Goal: Task Accomplishment & Management: Manage account settings

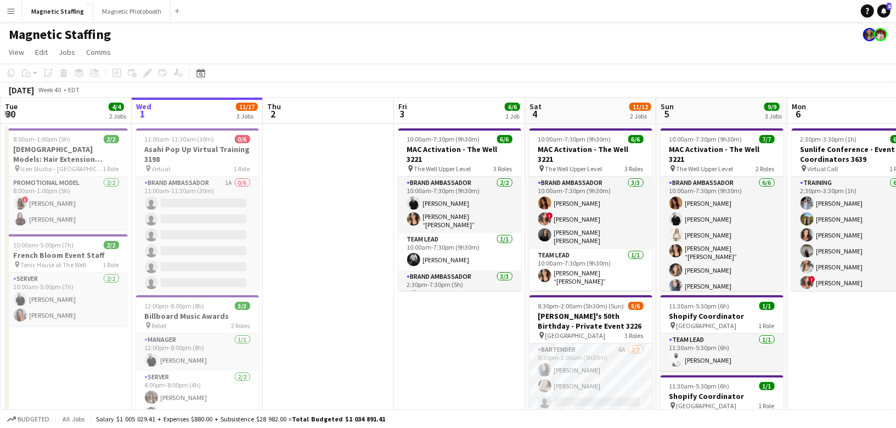
scroll to position [149, 0]
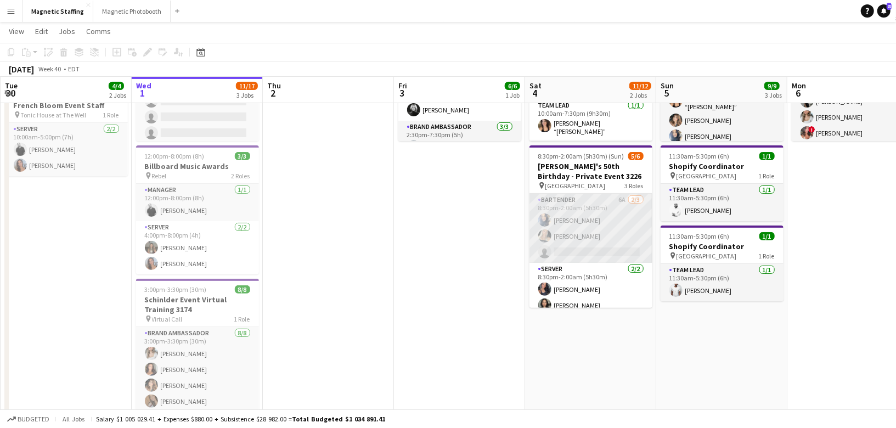
click at [588, 231] on app-card-role "Bartender 6A [DATE] 8:30pm-2:00am (5h30m) [PERSON_NAME] [PERSON_NAME] single-ne…" at bounding box center [591, 228] width 123 height 69
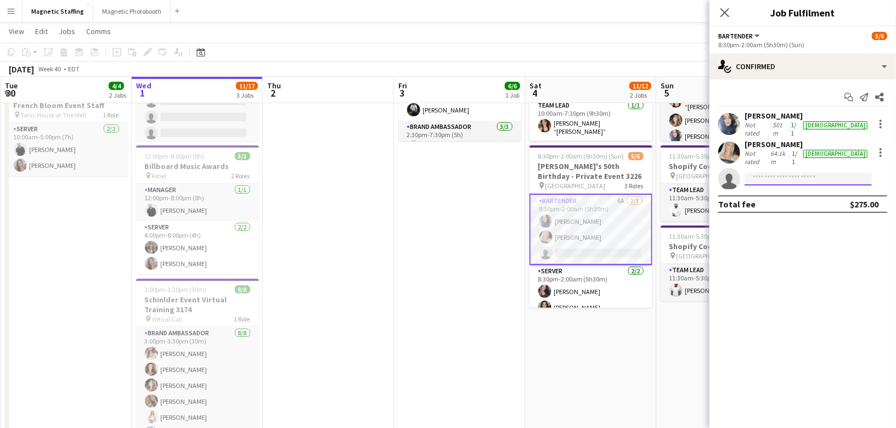
click at [769, 172] on input at bounding box center [808, 178] width 127 height 13
type input "*"
type input "***"
click at [767, 198] on span "[EMAIL_ADDRESS][DOMAIN_NAME]" at bounding box center [809, 194] width 110 height 9
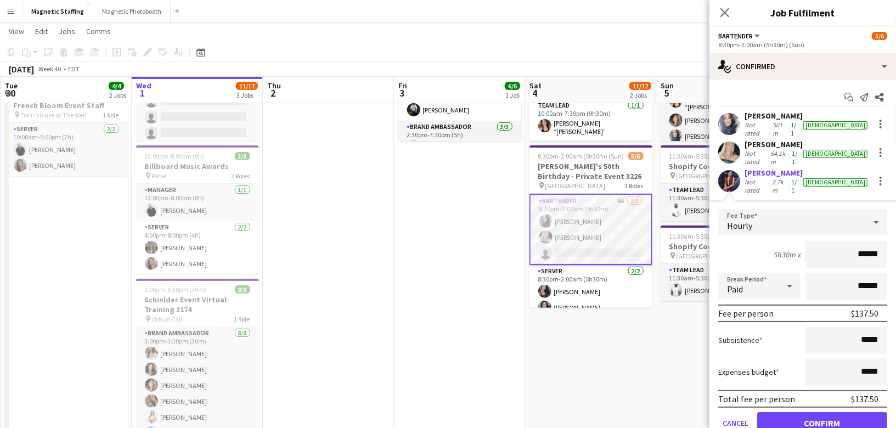
scroll to position [32, 0]
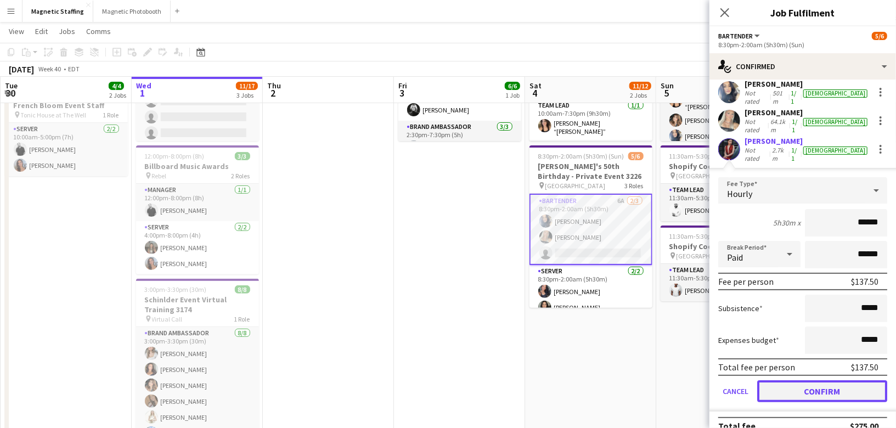
click at [789, 381] on button "Confirm" at bounding box center [822, 391] width 130 height 22
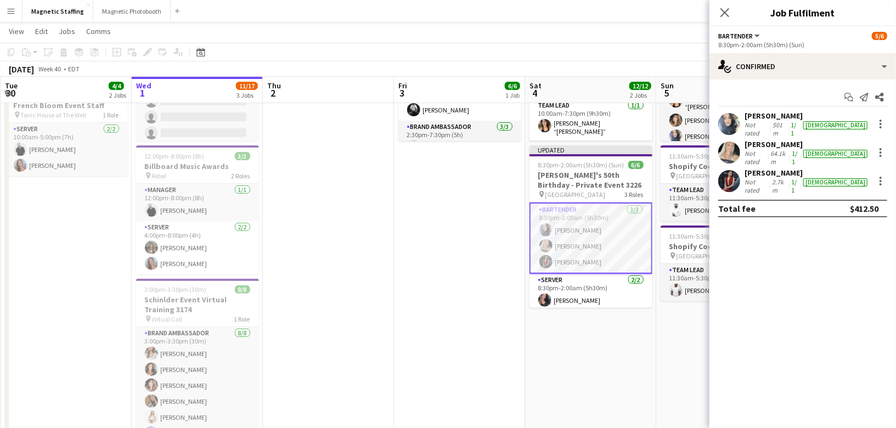
scroll to position [0, 0]
click at [656, 375] on app-date-cell "10:00am-7:30pm (9h30m) 7/7 MAC Activation - The Well 3221 pin The Well Upper Le…" at bounding box center [721, 263] width 131 height 578
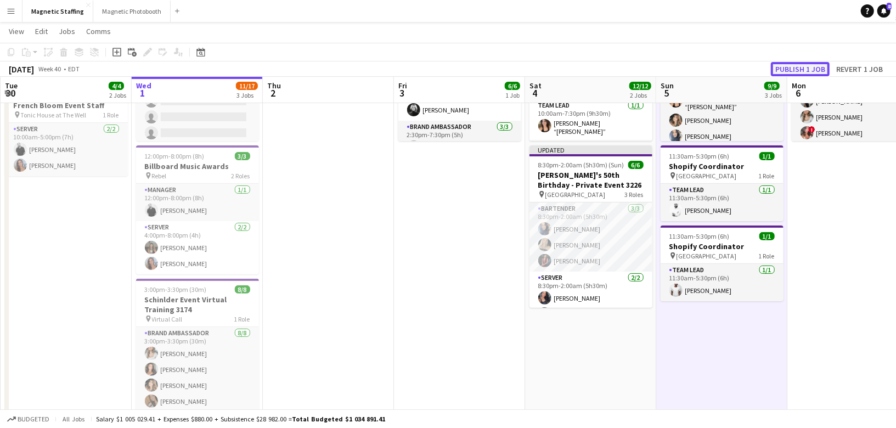
click at [800, 71] on button "Publish 1 job" at bounding box center [800, 69] width 59 height 14
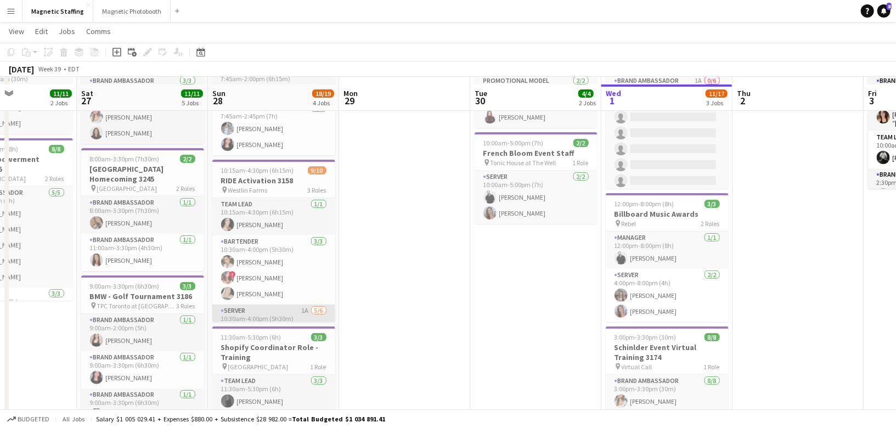
scroll to position [119, 0]
